Goal: Check status: Check status

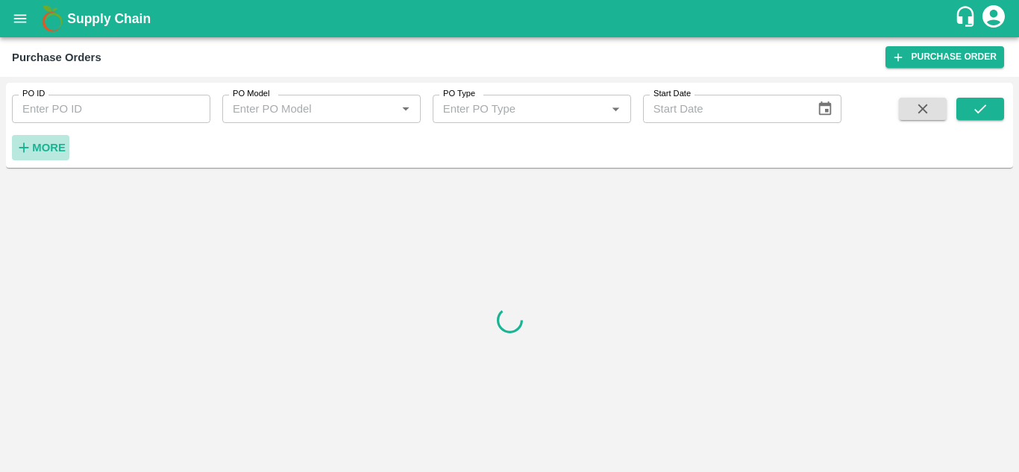
click at [54, 146] on strong "More" at bounding box center [49, 148] width 34 height 12
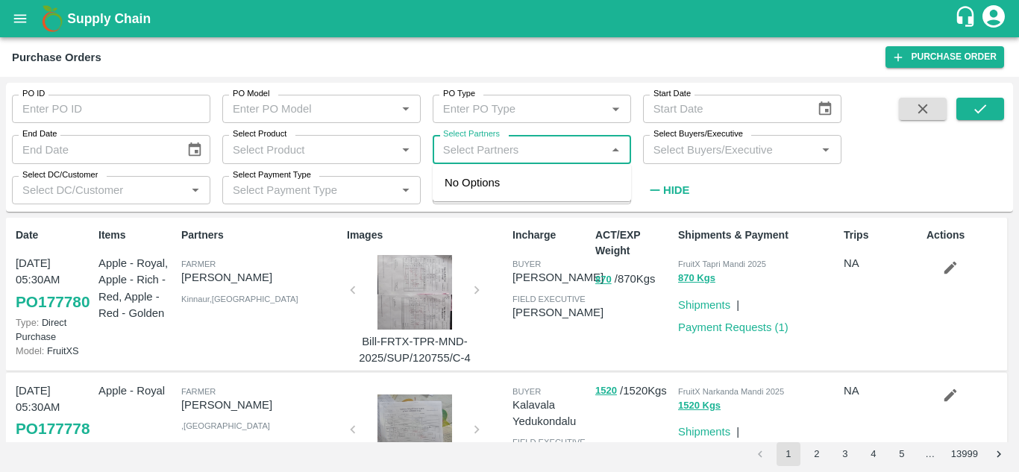
click at [594, 154] on input "Select Partners" at bounding box center [519, 149] width 165 height 19
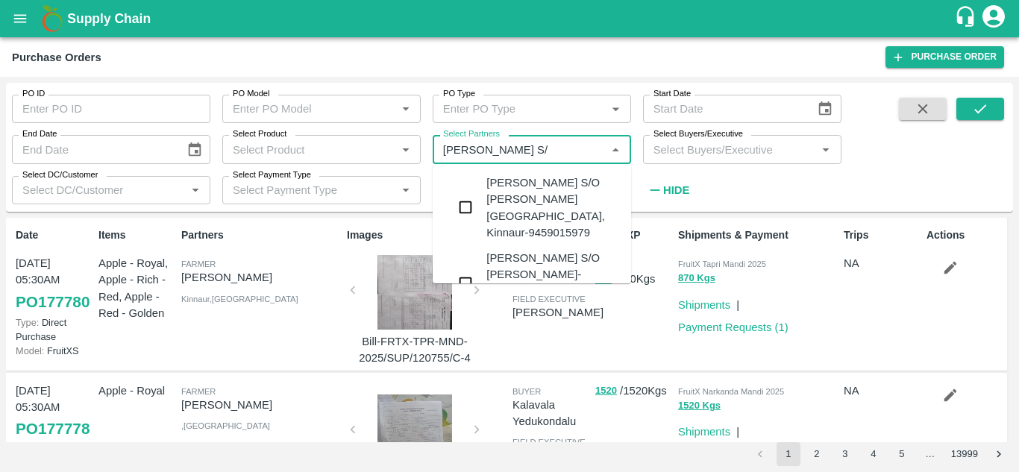
type input "Anil kumar S/O"
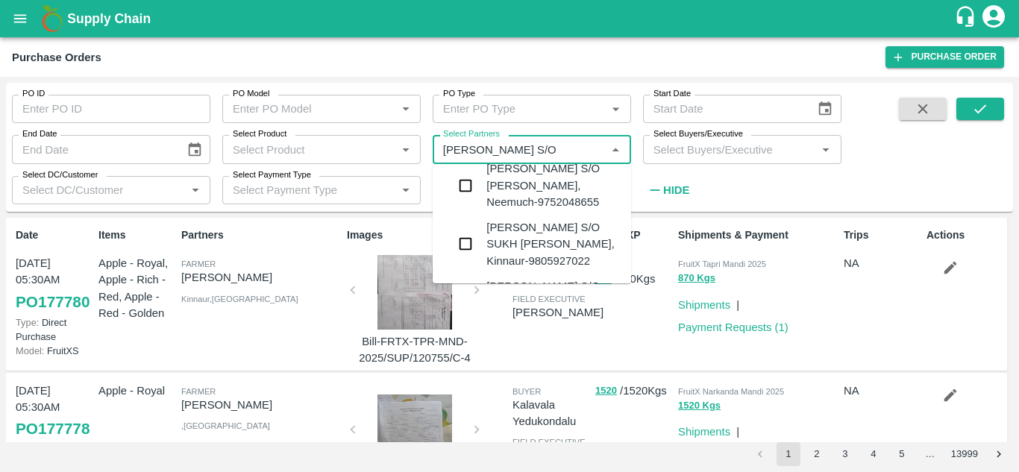
scroll to position [166, 0]
click at [466, 228] on input "checkbox" at bounding box center [466, 243] width 30 height 30
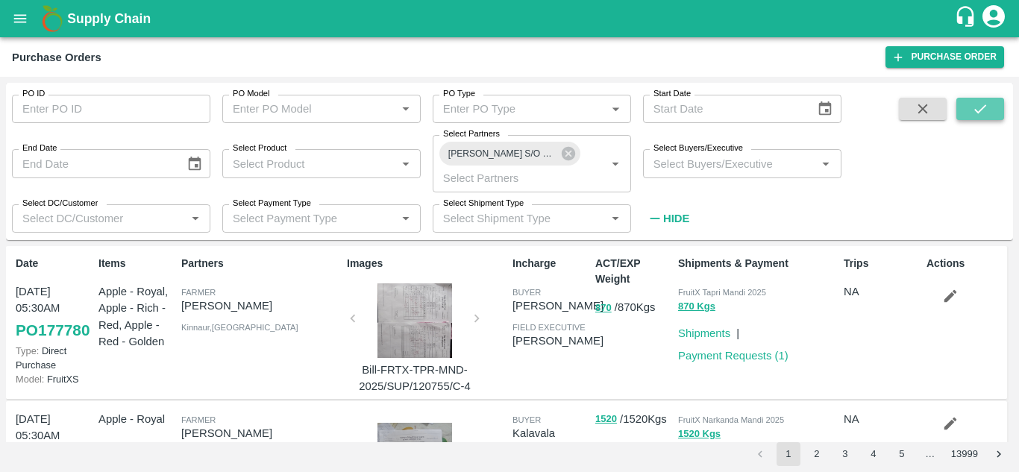
click at [984, 114] on icon "submit" at bounding box center [980, 109] width 16 height 16
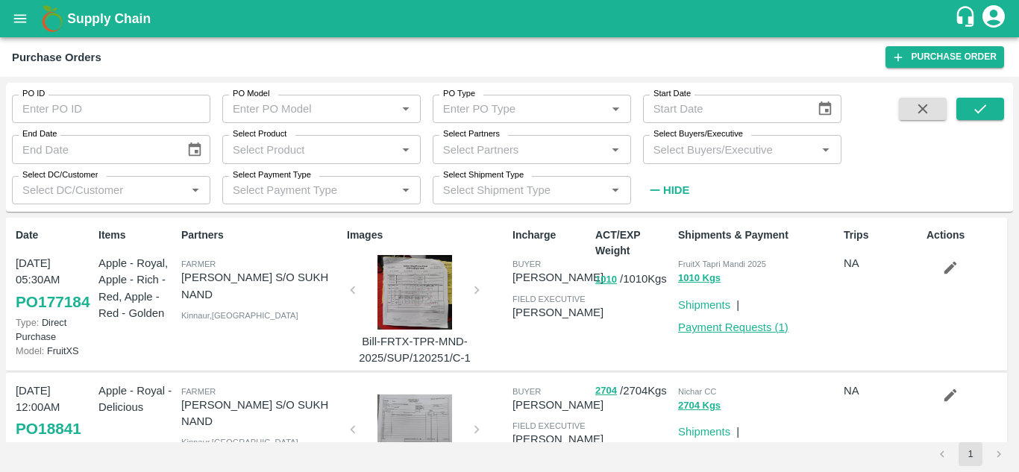
click at [711, 332] on link "Payment Requests ( 1 )" at bounding box center [733, 328] width 110 height 12
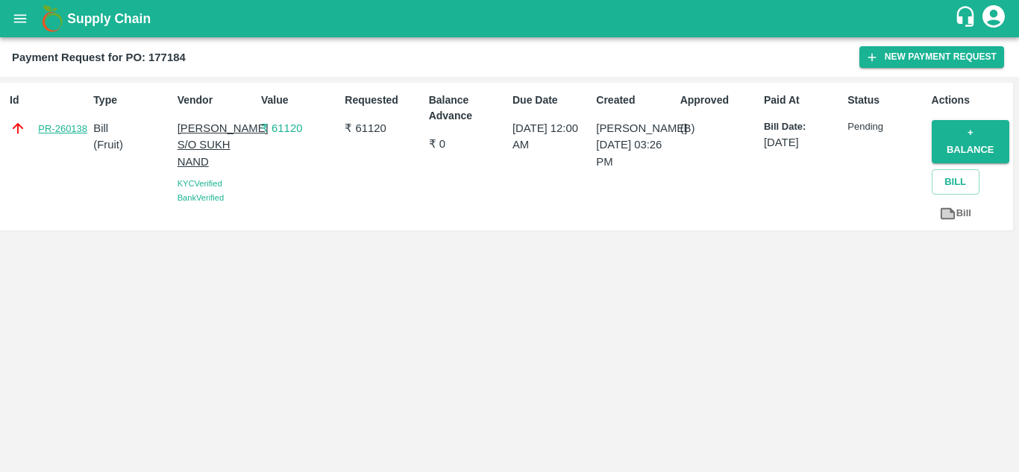
click at [66, 122] on link "PR-260138" at bounding box center [62, 129] width 49 height 15
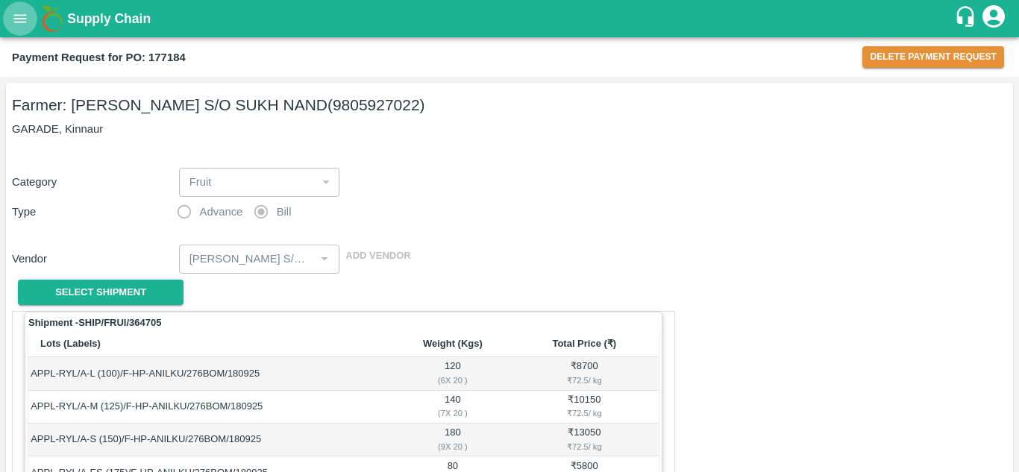
click at [19, 10] on icon "open drawer" at bounding box center [20, 18] width 16 height 16
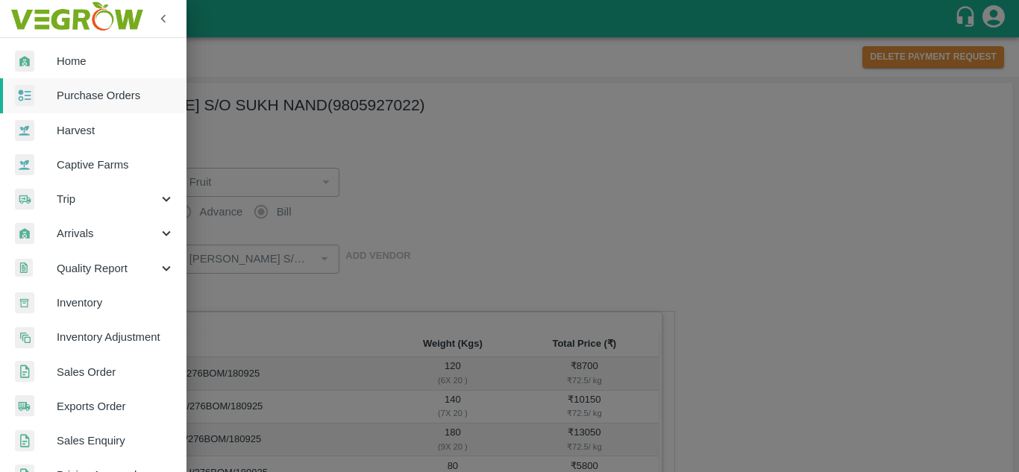
click at [579, 193] on div at bounding box center [509, 236] width 1019 height 472
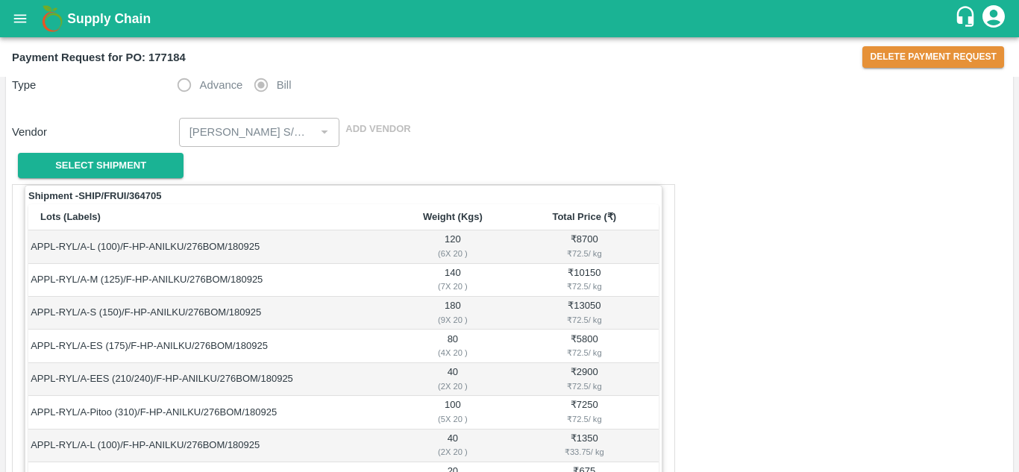
scroll to position [54, 0]
